Goal: Navigation & Orientation: Find specific page/section

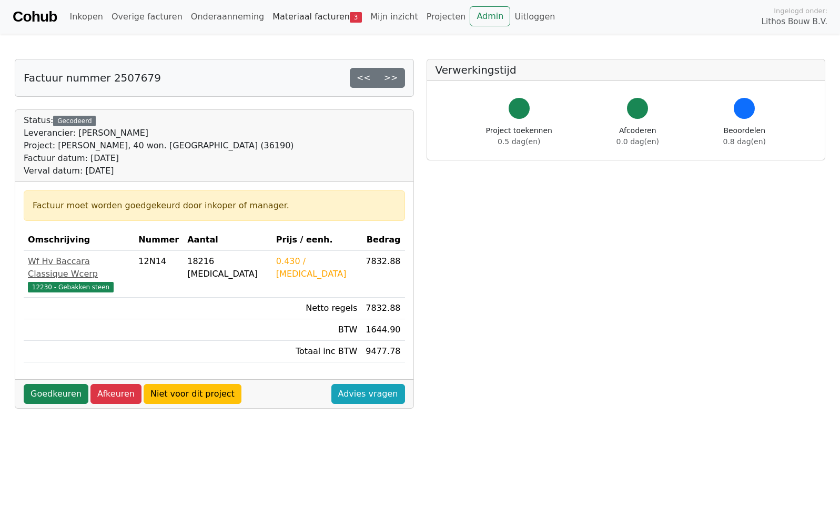
click at [275, 15] on link "Materiaal facturen 3" at bounding box center [317, 16] width 98 height 21
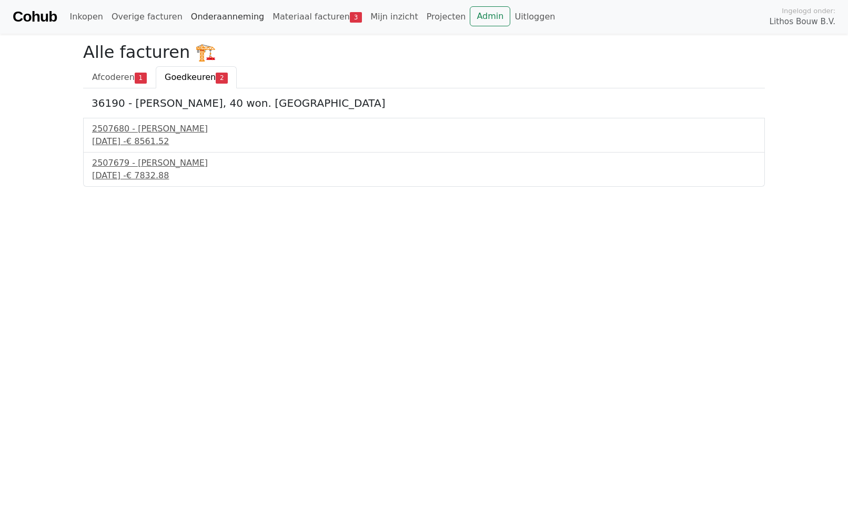
click at [188, 17] on link "Onderaanneming" at bounding box center [228, 16] width 82 height 21
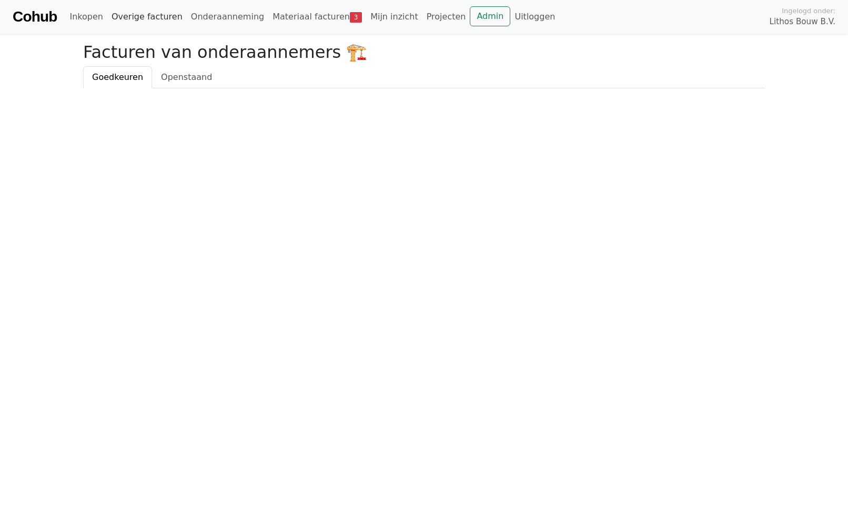
click at [131, 21] on link "Overige facturen" at bounding box center [146, 16] width 79 height 21
click at [95, 21] on link "Inkopen" at bounding box center [86, 16] width 42 height 21
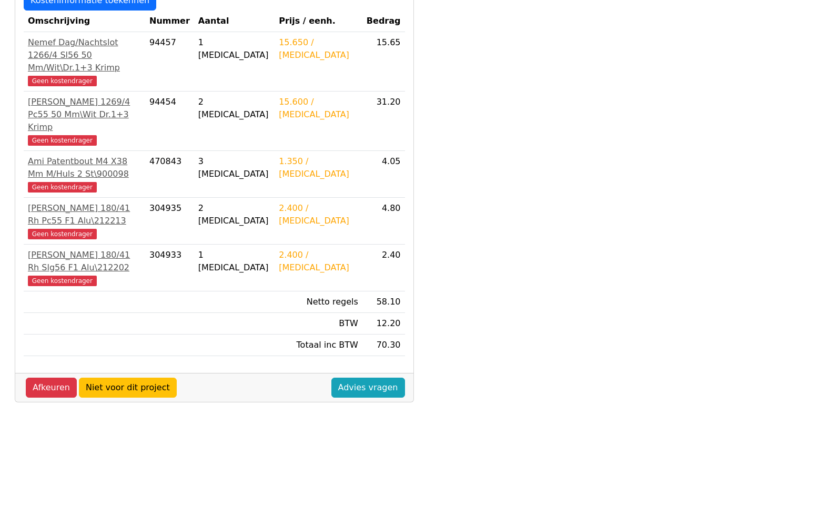
scroll to position [263, 0]
